Goal: Task Accomplishment & Management: Complete application form

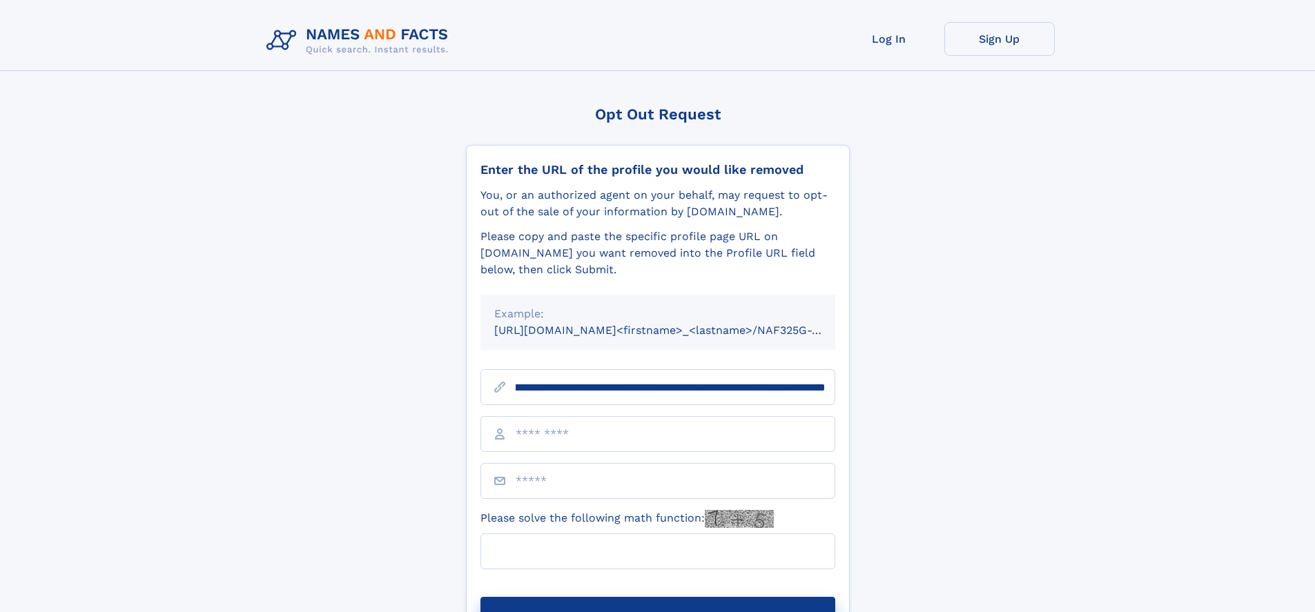
scroll to position [0, 165]
type input "**********"
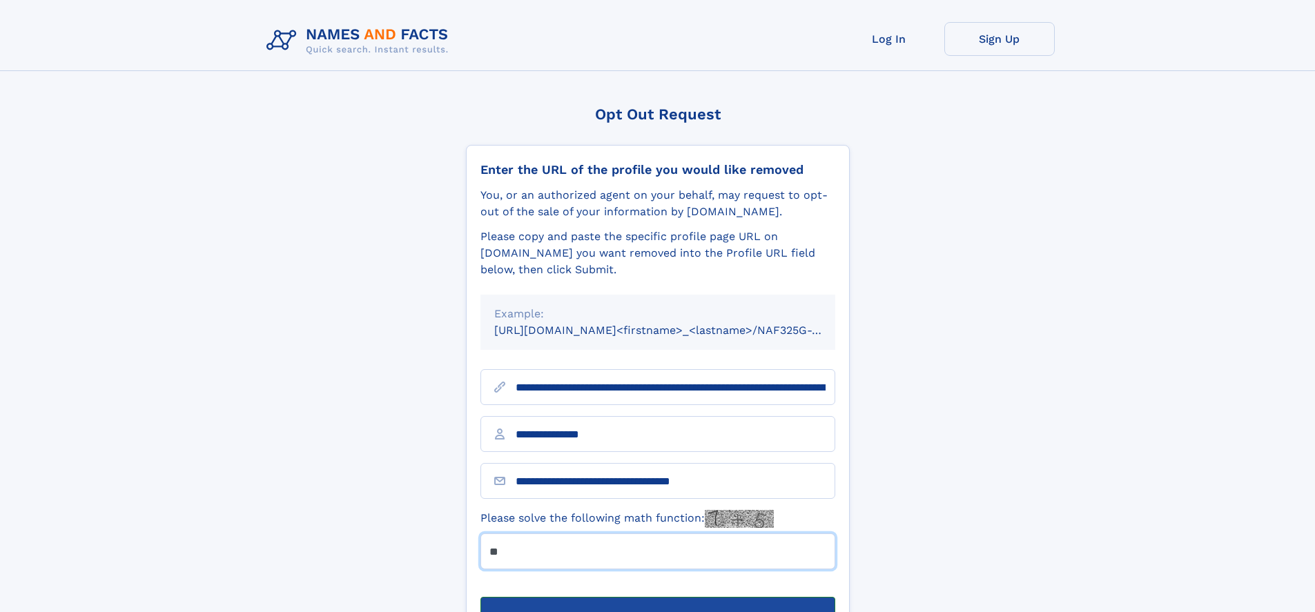
type input "**"
click at [657, 597] on button "Submit Opt Out Request" at bounding box center [657, 619] width 355 height 44
